Goal: Task Accomplishment & Management: Complete application form

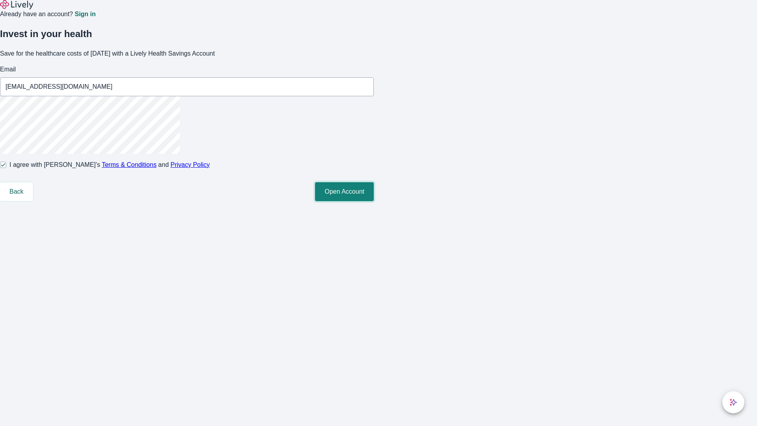
click at [374, 201] on button "Open Account" at bounding box center [344, 191] width 59 height 19
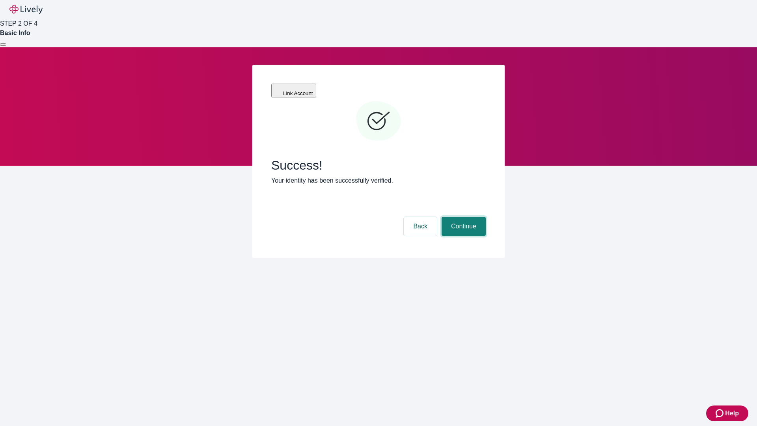
click at [463, 217] on button "Continue" at bounding box center [464, 226] width 44 height 19
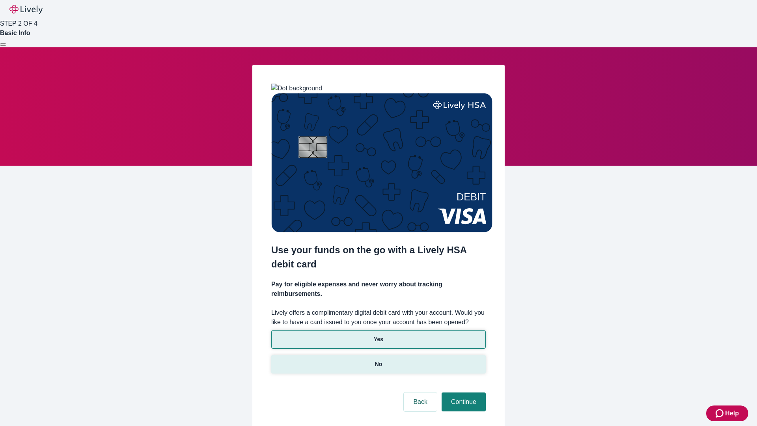
click at [378, 360] on p "No" at bounding box center [378, 364] width 7 height 8
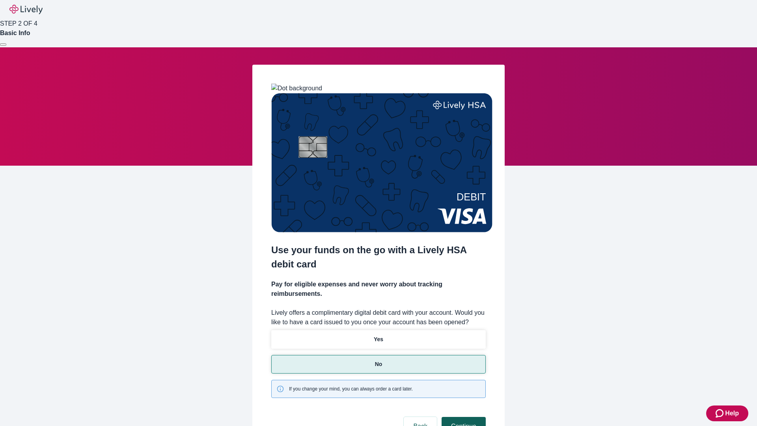
click at [463, 417] on button "Continue" at bounding box center [464, 426] width 44 height 19
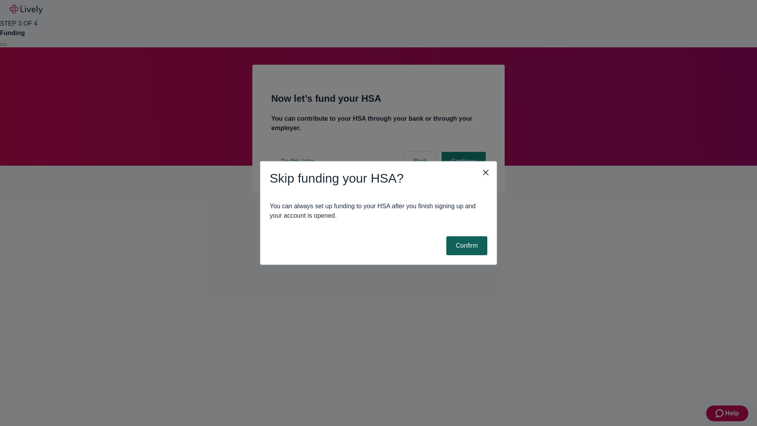
click at [466, 246] on button "Confirm" at bounding box center [466, 245] width 41 height 19
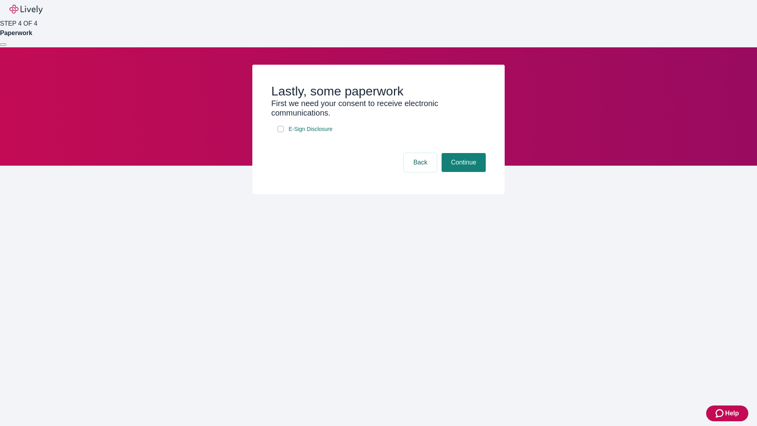
click at [281, 132] on input "E-Sign Disclosure" at bounding box center [281, 129] width 6 height 6
checkbox input "true"
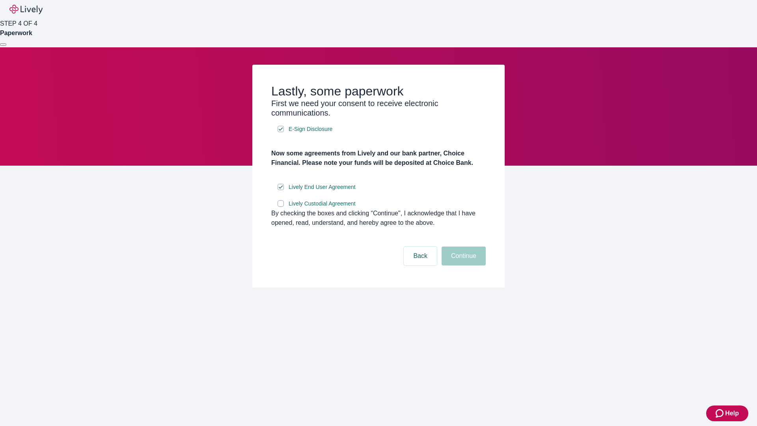
click at [281, 207] on input "Lively Custodial Agreement" at bounding box center [281, 203] width 6 height 6
checkbox input "true"
click at [463, 265] on button "Continue" at bounding box center [464, 255] width 44 height 19
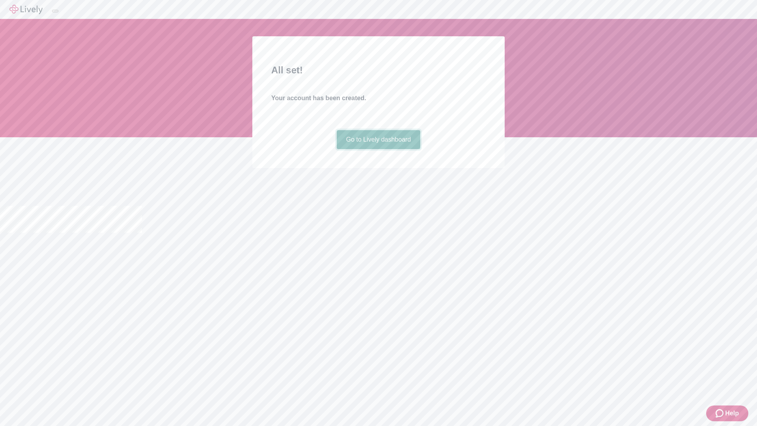
click at [378, 149] on link "Go to Lively dashboard" at bounding box center [379, 139] width 84 height 19
